Goal: Task Accomplishment & Management: Manage account settings

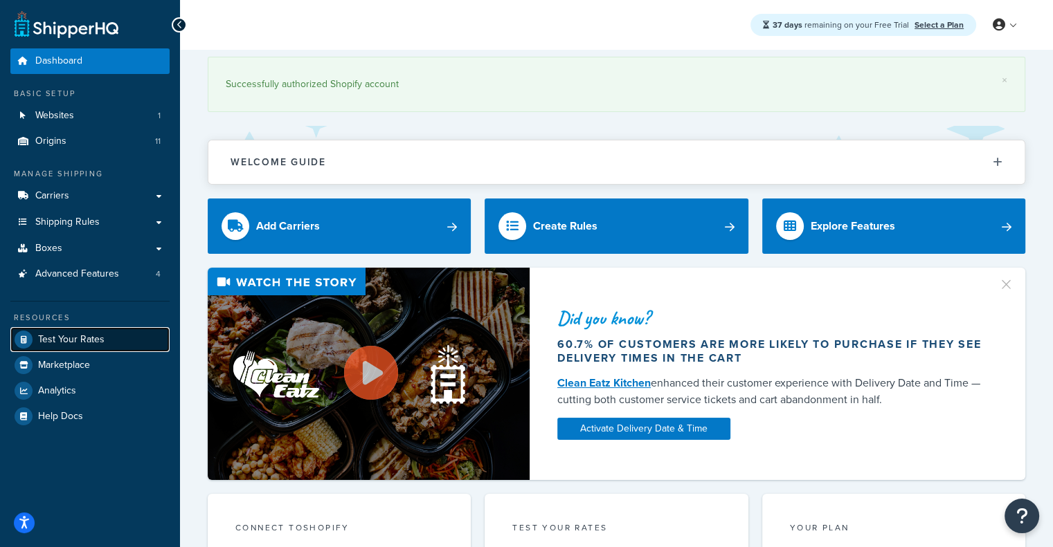
click at [65, 338] on span "Test Your Rates" at bounding box center [71, 340] width 66 height 12
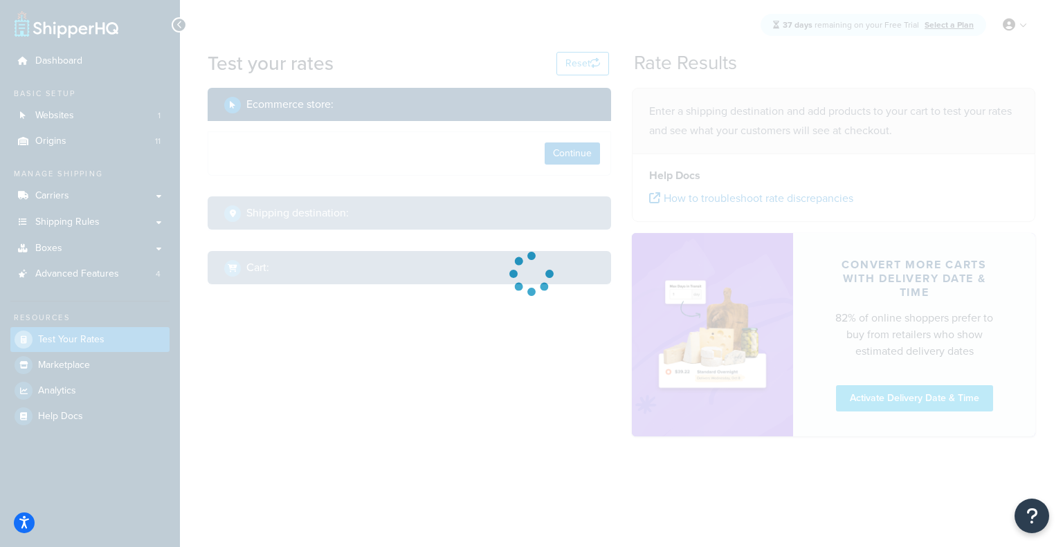
select select "[GEOGRAPHIC_DATA]"
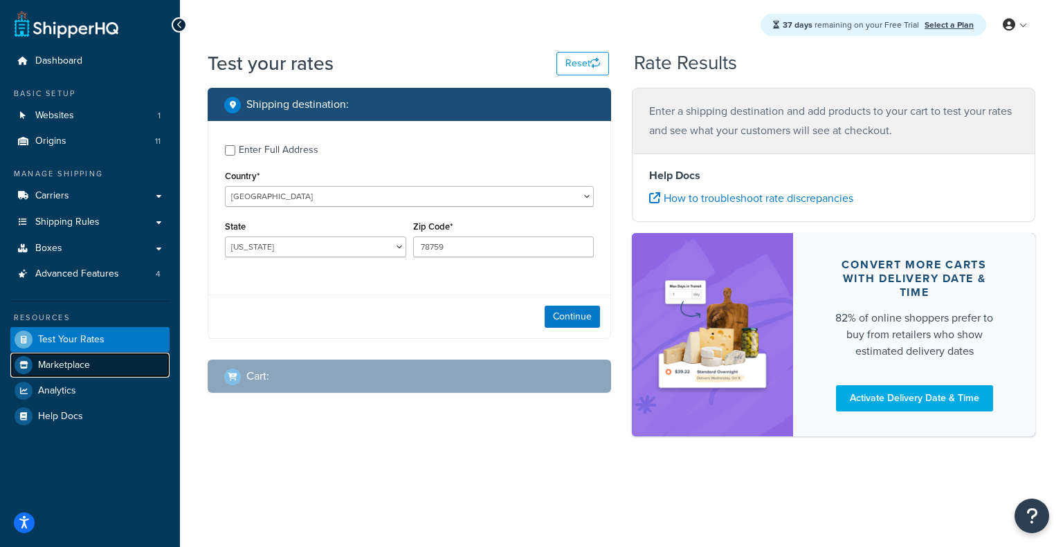
click at [48, 362] on span "Marketplace" at bounding box center [64, 366] width 52 height 12
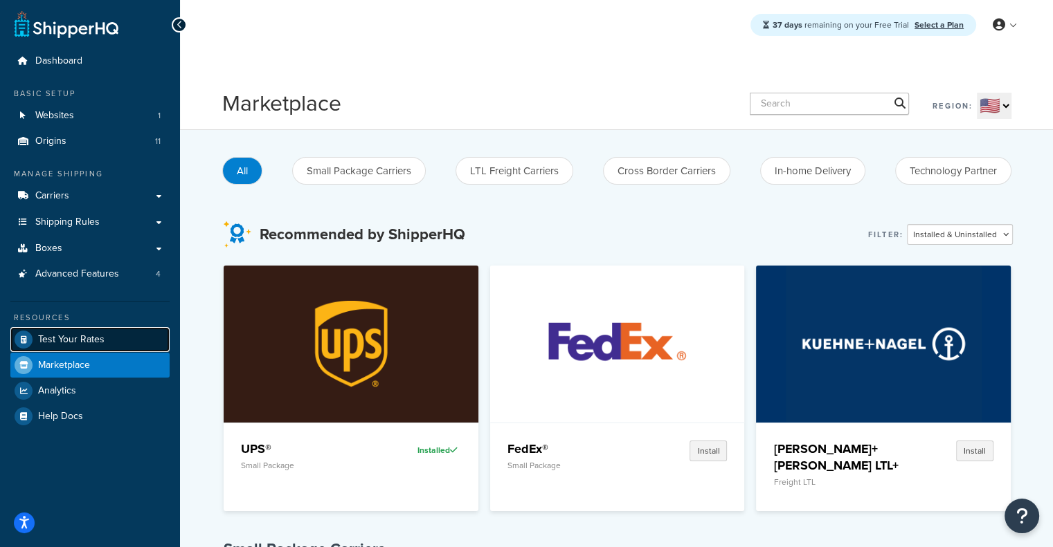
click at [64, 345] on link "Test Your Rates" at bounding box center [89, 339] width 159 height 25
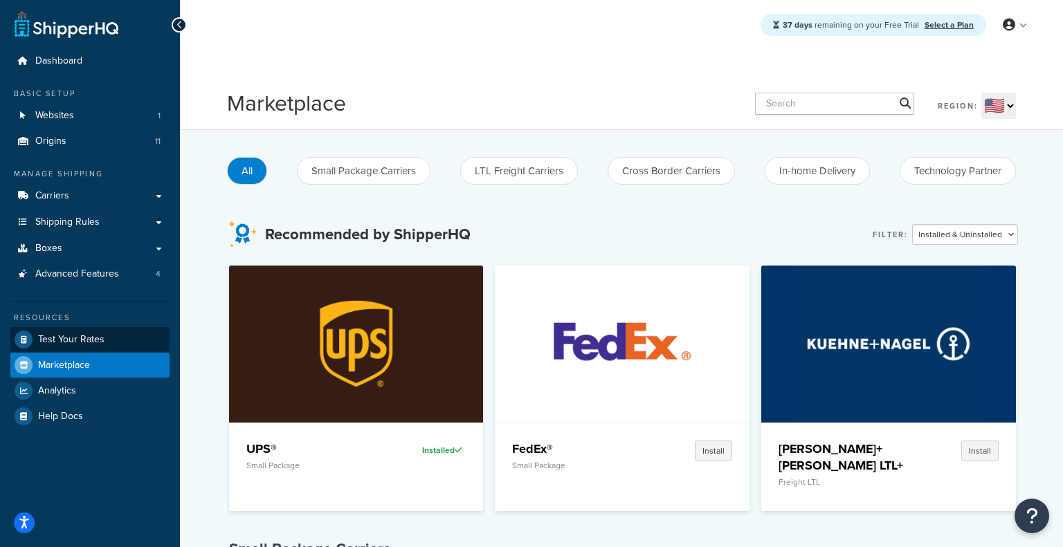
select select "TX"
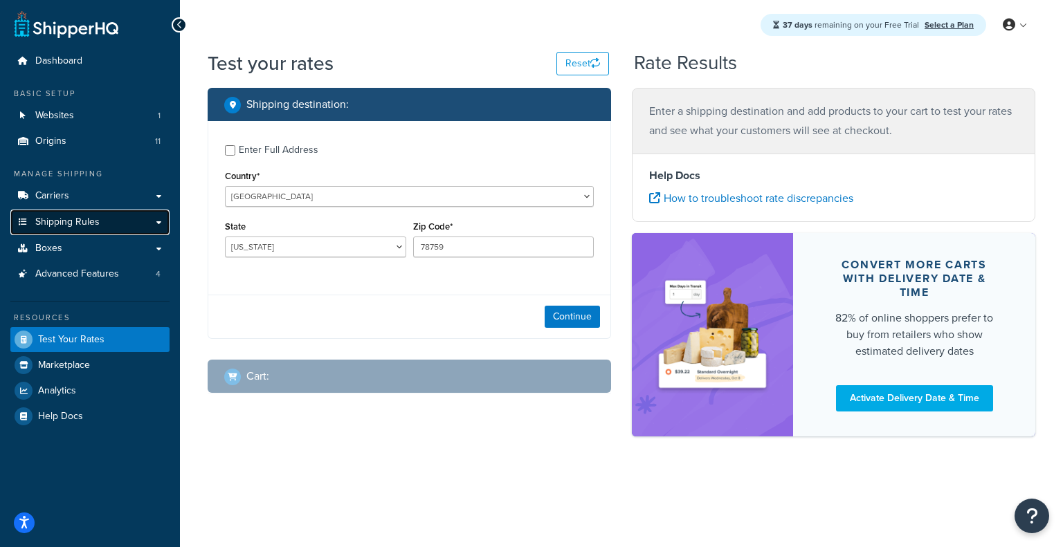
click at [83, 218] on span "Shipping Rules" at bounding box center [67, 223] width 64 height 12
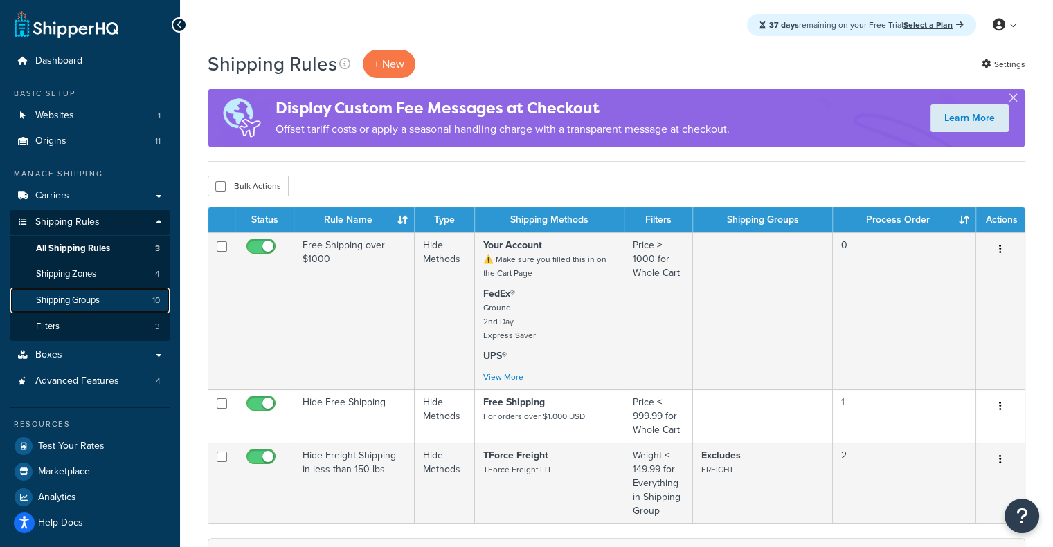
click at [72, 293] on link "Shipping Groups 10" at bounding box center [89, 301] width 159 height 26
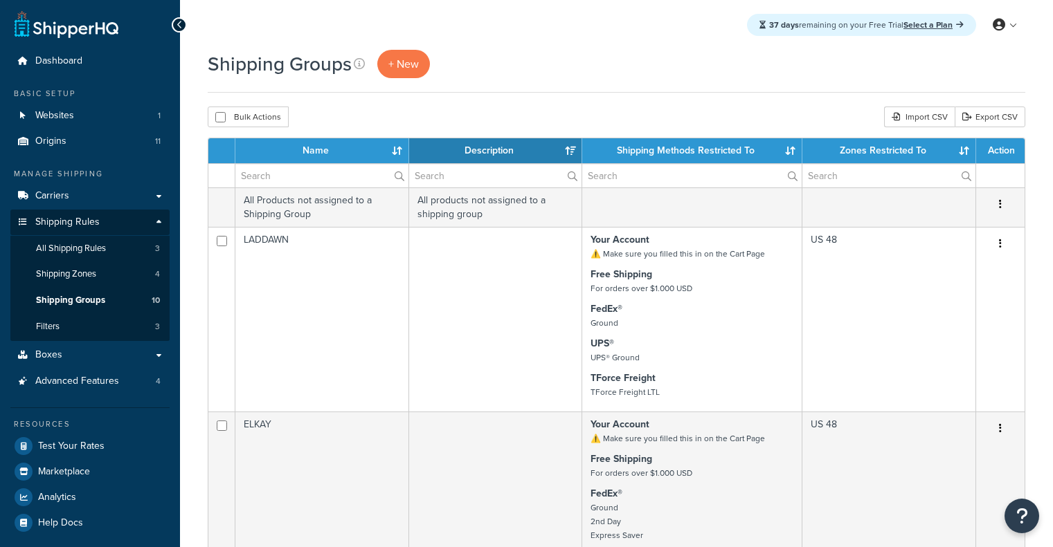
select select "15"
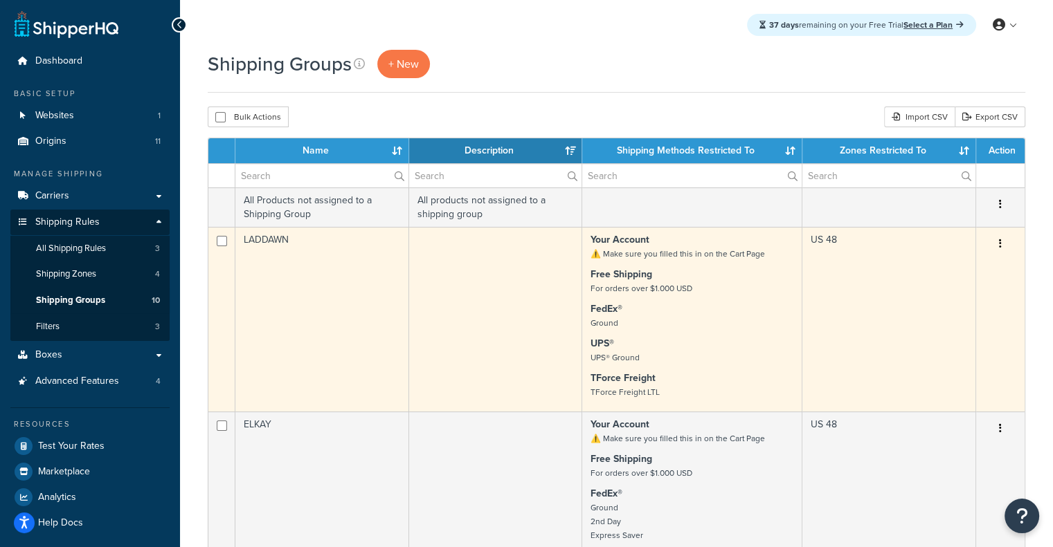
click at [332, 293] on td "LADDAWN" at bounding box center [322, 319] width 174 height 185
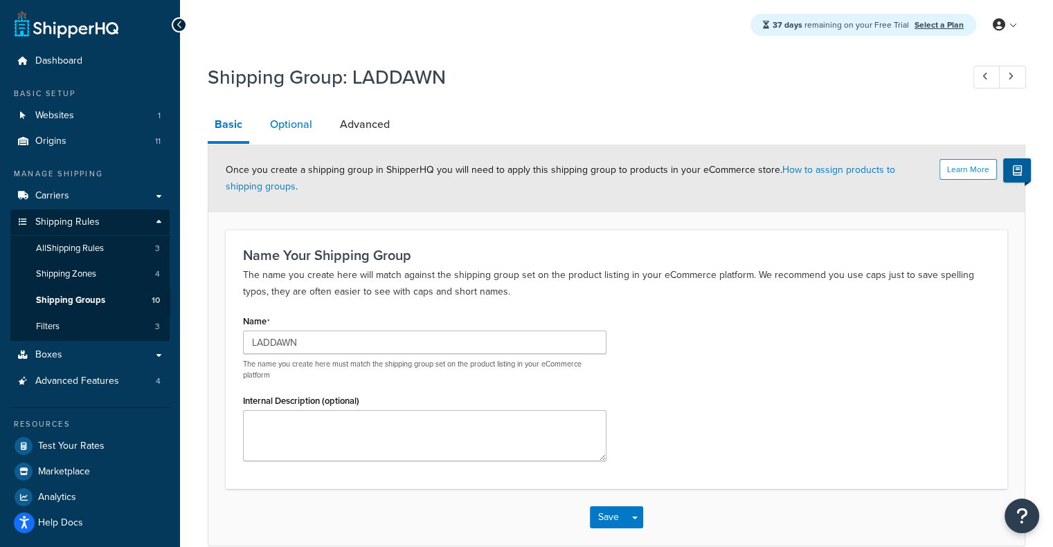
click at [294, 123] on link "Optional" at bounding box center [291, 124] width 56 height 33
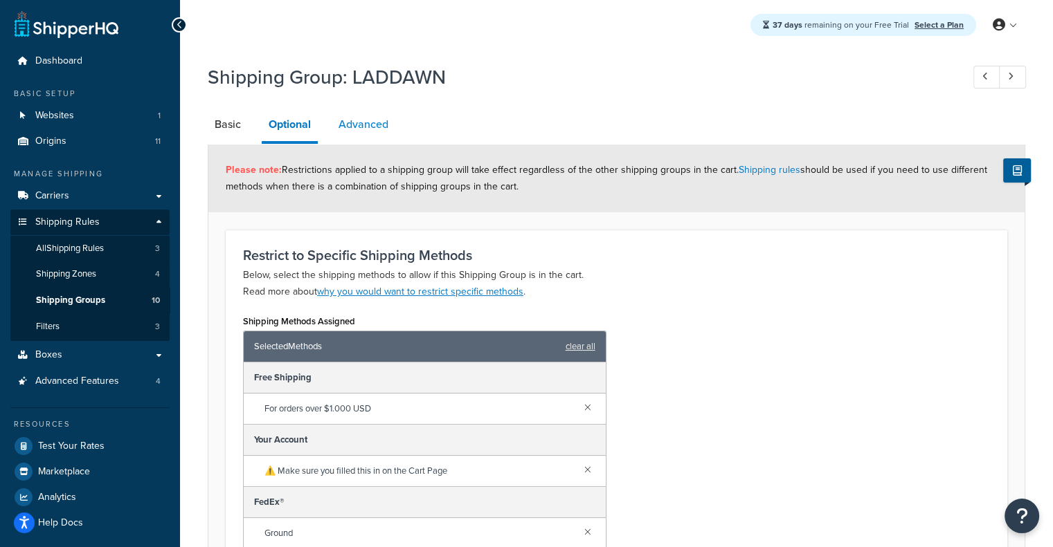
click at [357, 130] on link "Advanced" at bounding box center [364, 124] width 64 height 33
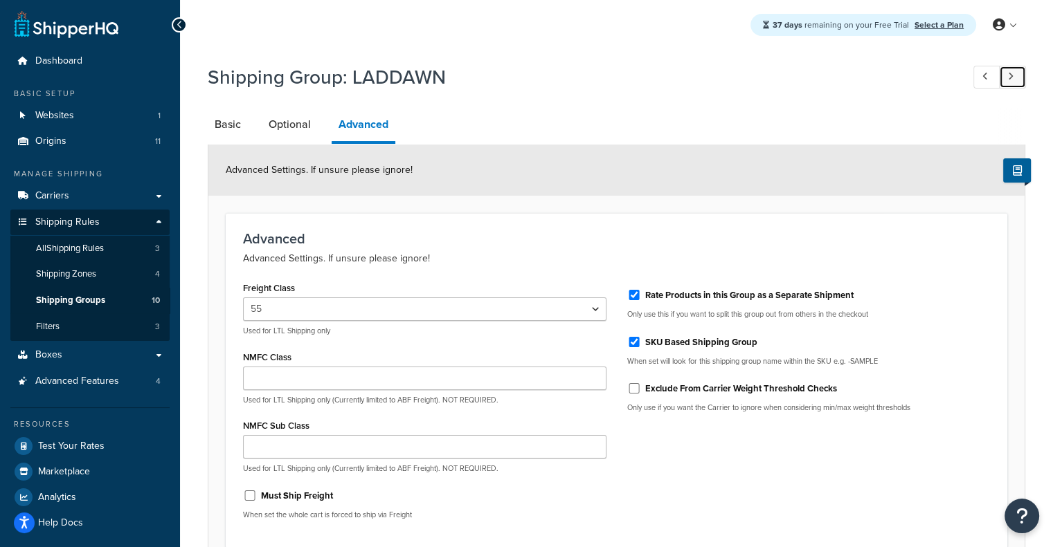
click at [1016, 87] on link at bounding box center [1012, 77] width 27 height 23
click at [1012, 77] on icon at bounding box center [1011, 76] width 6 height 9
click at [1011, 80] on icon at bounding box center [1011, 76] width 6 height 9
click at [1013, 76] on link at bounding box center [1012, 77] width 27 height 23
drag, startPoint x: 1031, startPoint y: 68, endPoint x: 1020, endPoint y: 72, distance: 12.5
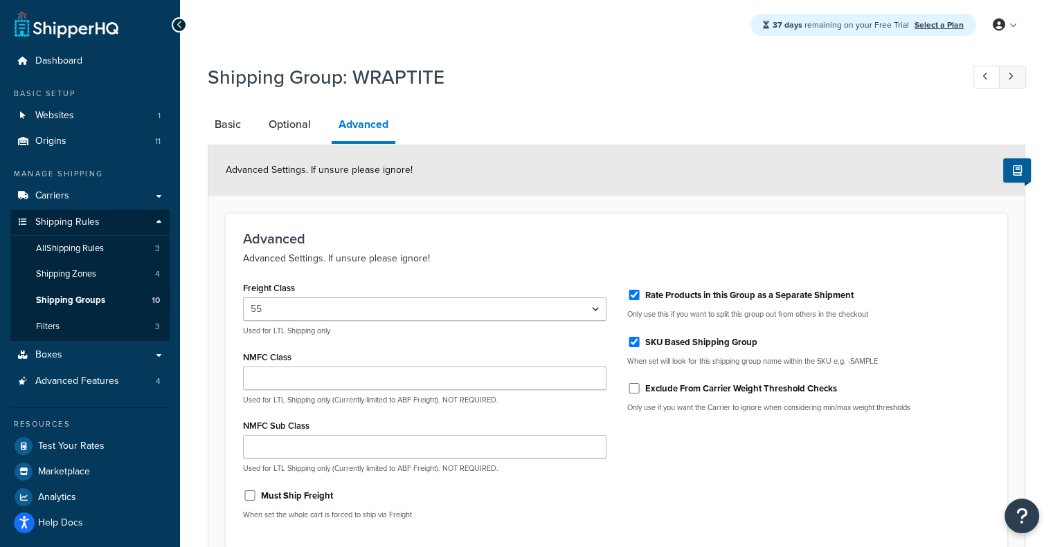
click at [1020, 72] on div "Shipping Group: WRAPTITE Basic Optional Advanced Advanced Settings. If unsure p…" at bounding box center [616, 349] width 873 height 584
click at [1020, 72] on link at bounding box center [1012, 77] width 27 height 23
click at [1015, 77] on link at bounding box center [1012, 77] width 27 height 23
click at [1020, 85] on link at bounding box center [1012, 77] width 27 height 23
click at [1016, 80] on link at bounding box center [1012, 77] width 27 height 23
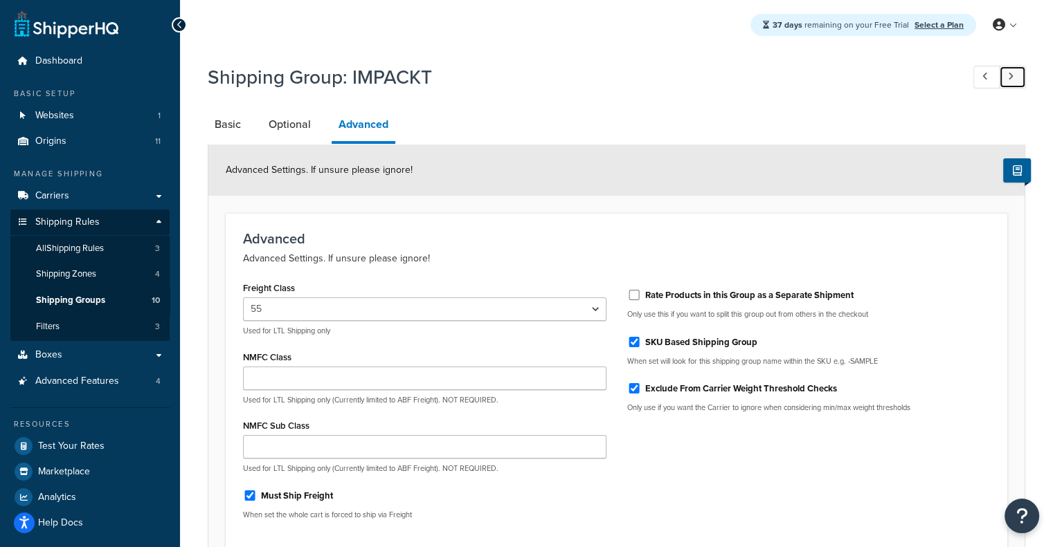
select select "92.5"
checkbox input "true"
checkbox input "false"
checkbox input "true"
click at [1022, 80] on link at bounding box center [1012, 77] width 27 height 23
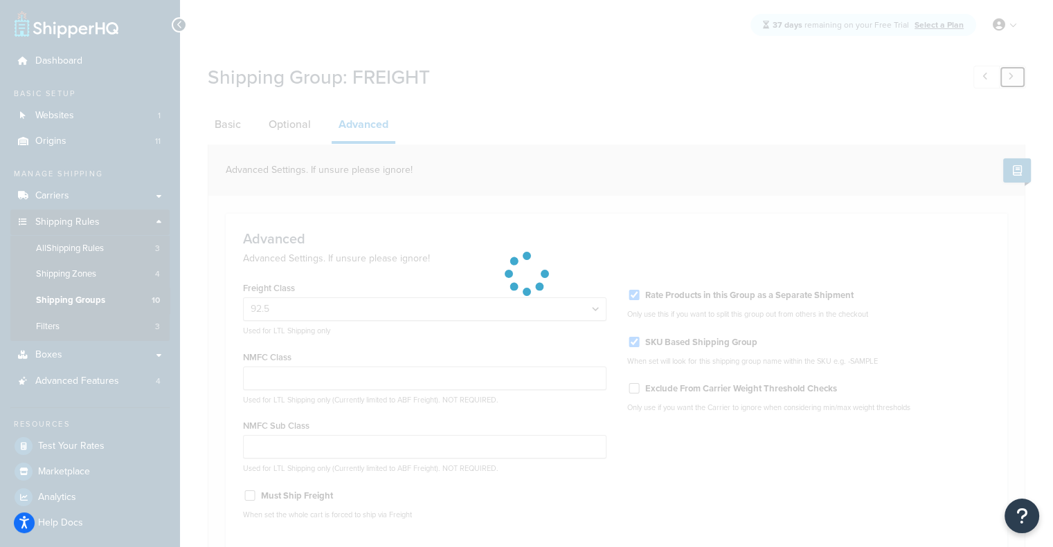
select select "55"
checkbox input "false"
checkbox input "true"
checkbox input "false"
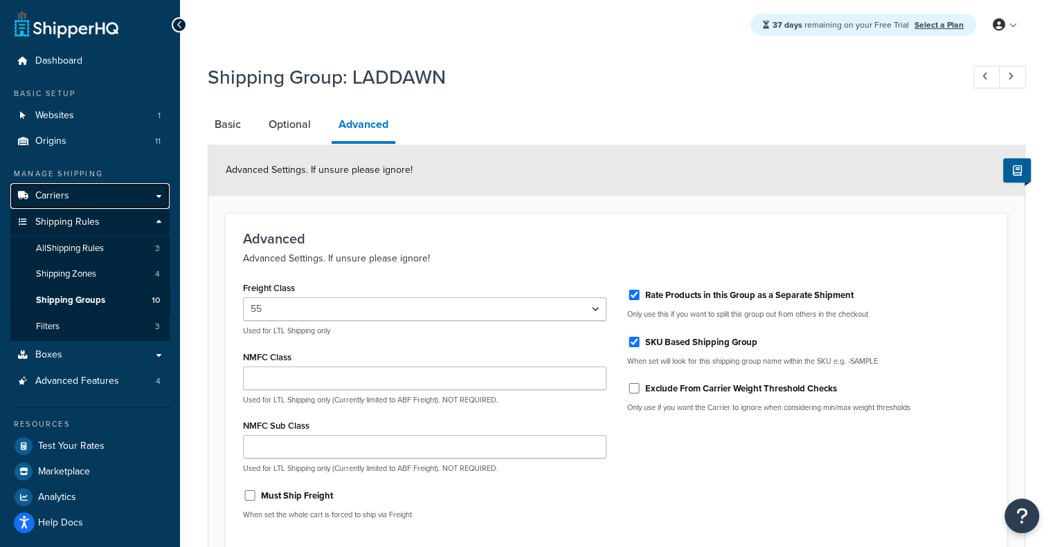
click at [113, 190] on link "Carriers" at bounding box center [89, 196] width 159 height 26
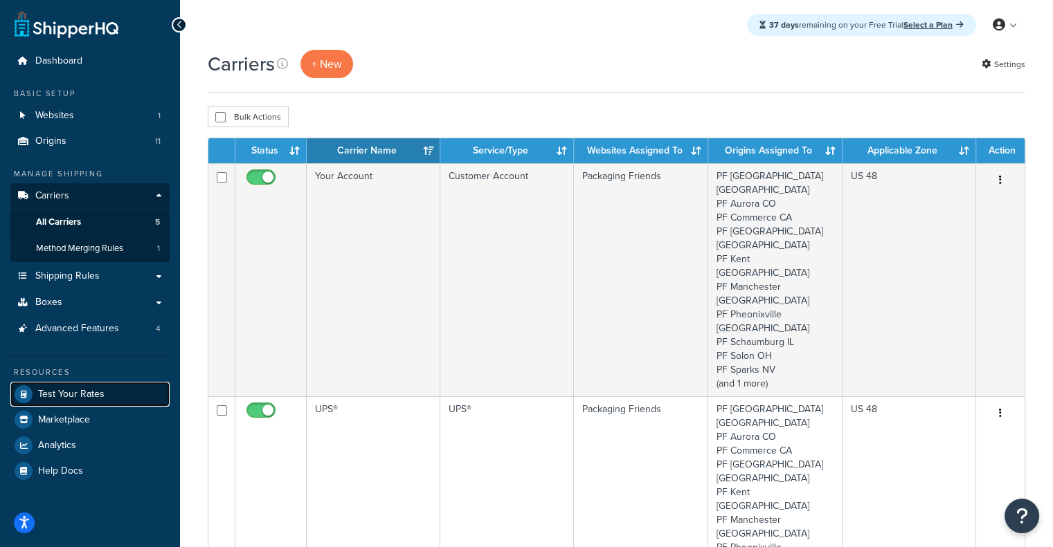
click at [52, 389] on span "Test Your Rates" at bounding box center [71, 395] width 66 height 12
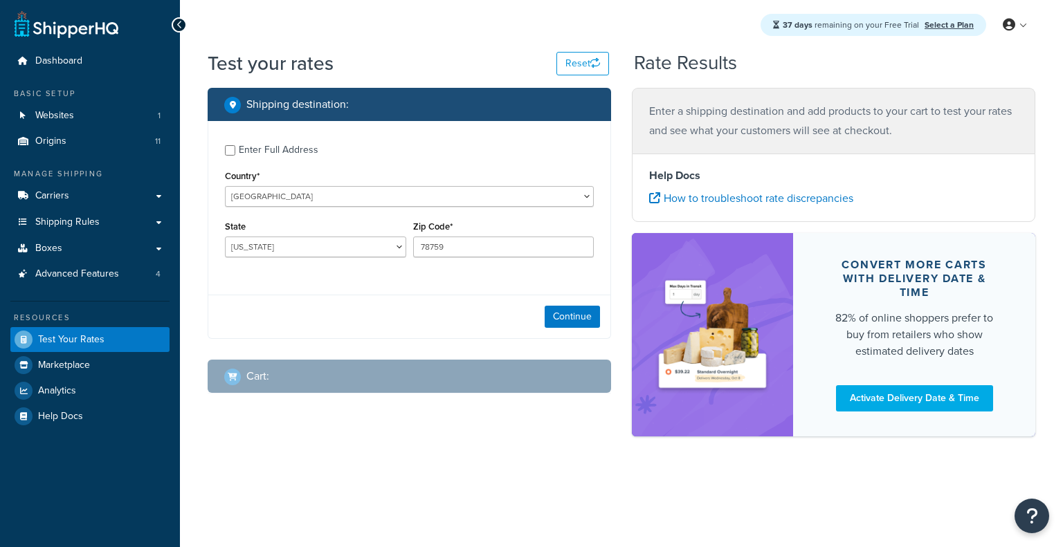
select select "[GEOGRAPHIC_DATA]"
